Goal: Information Seeking & Learning: Learn about a topic

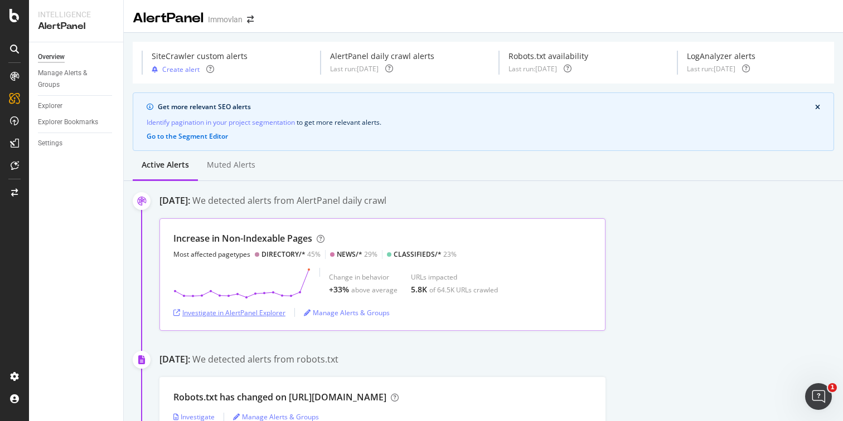
click at [258, 314] on div "Investigate in AlertPanel Explorer" at bounding box center [229, 312] width 112 height 9
